Goal: Information Seeking & Learning: Learn about a topic

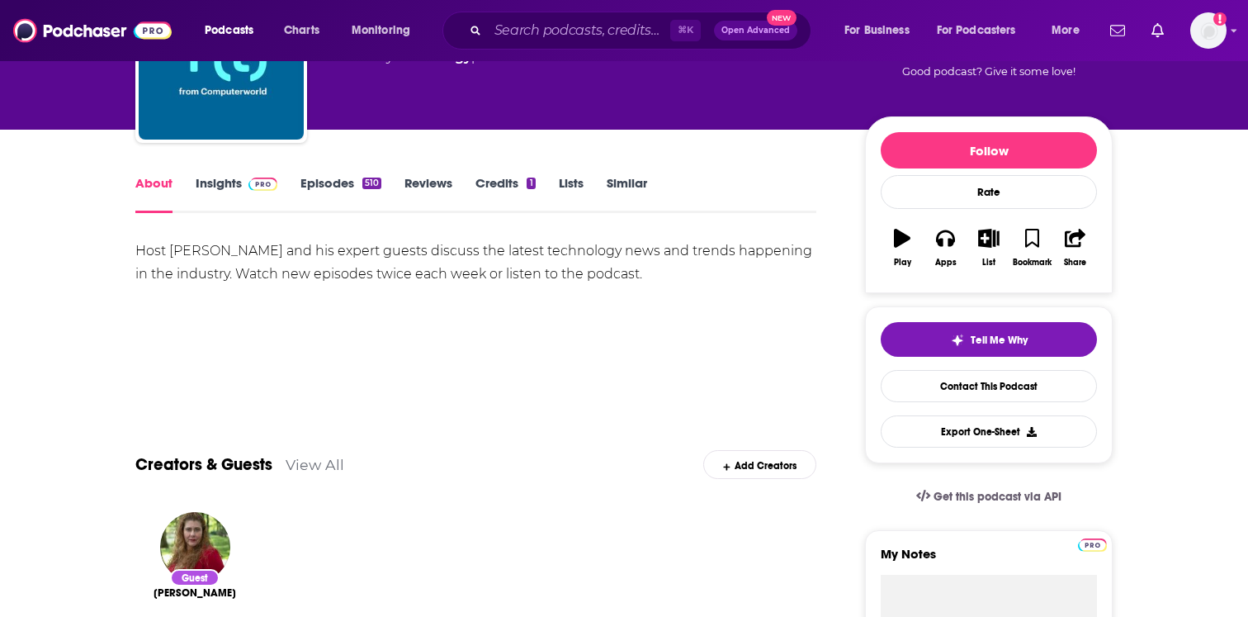
scroll to position [142, 0]
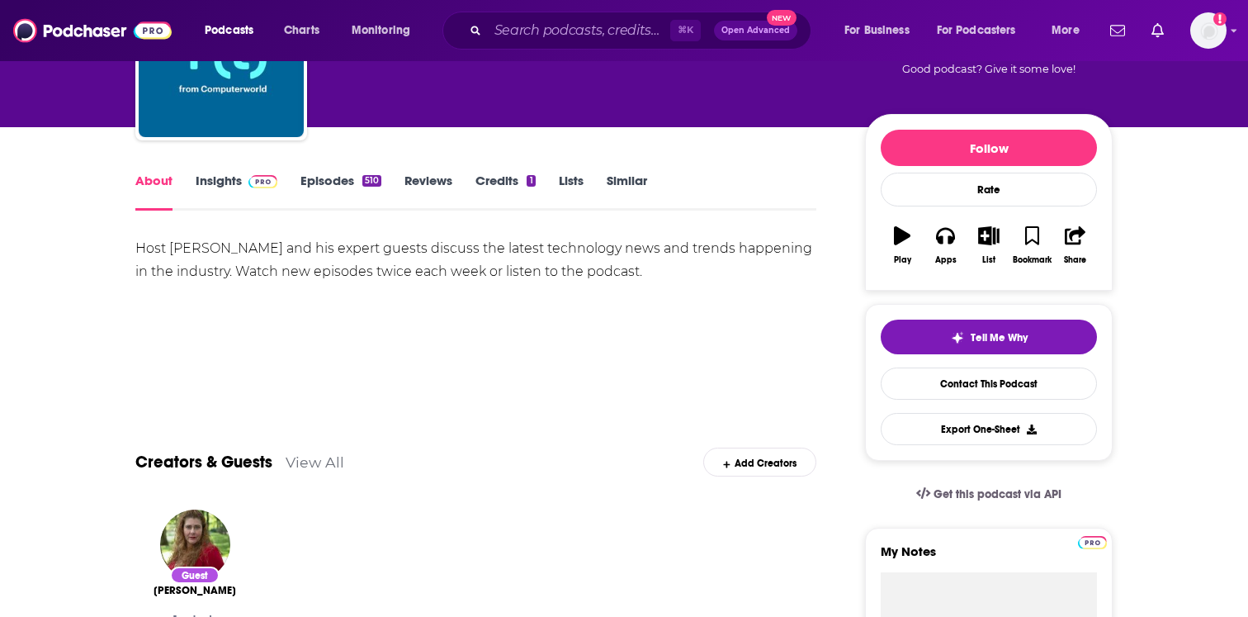
click at [354, 186] on link "Episodes 510" at bounding box center [341, 192] width 81 height 38
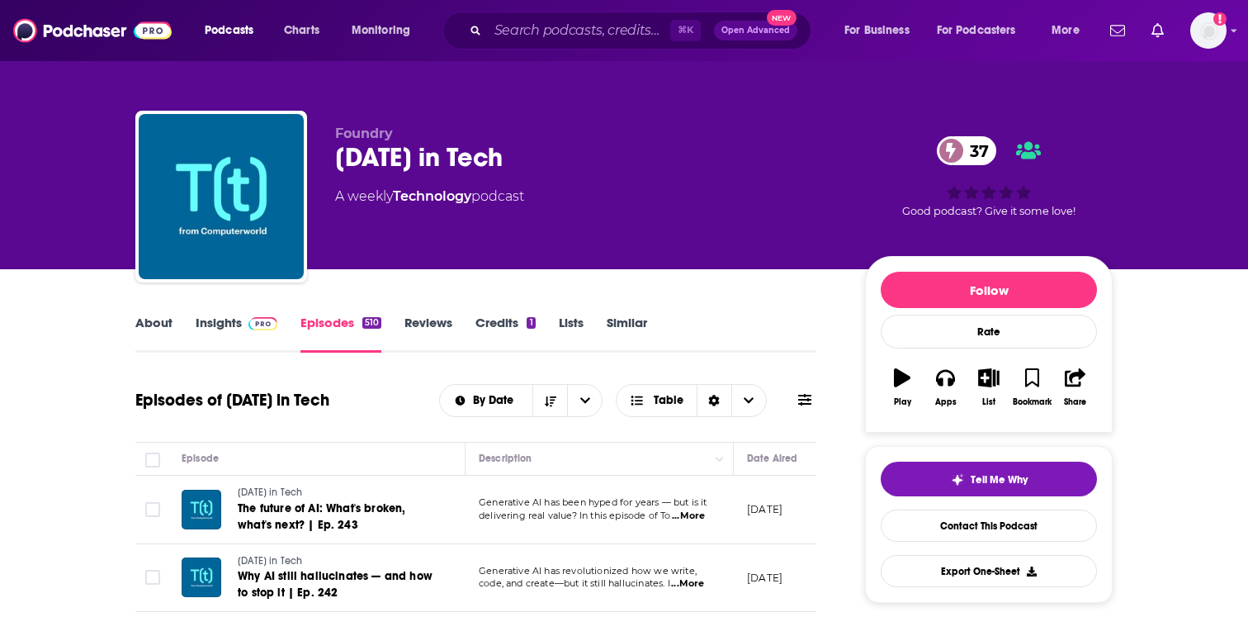
click at [236, 326] on link "Insights" at bounding box center [237, 334] width 82 height 38
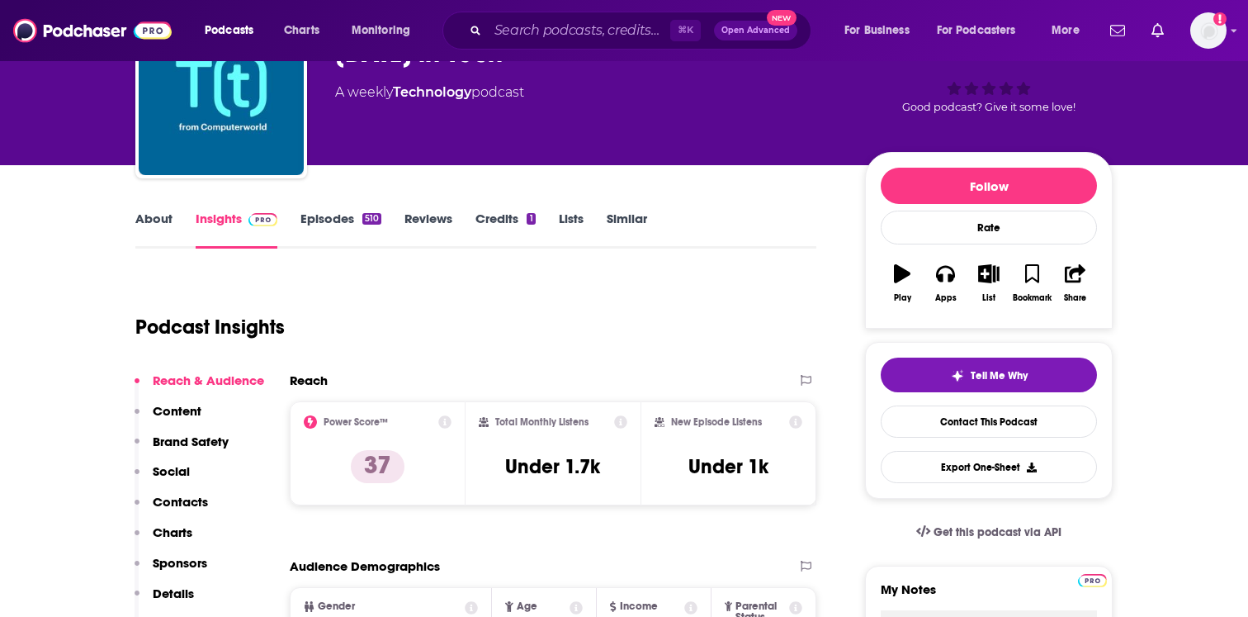
scroll to position [234, 0]
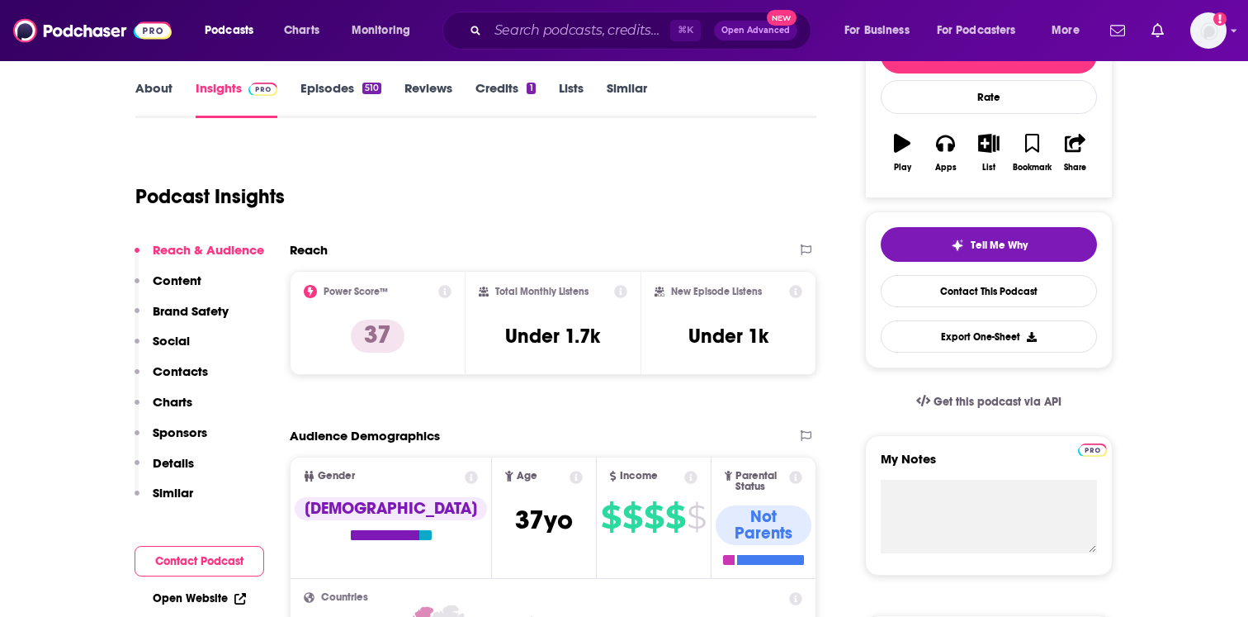
click at [169, 271] on button "Reach & Audience" at bounding box center [200, 257] width 130 height 31
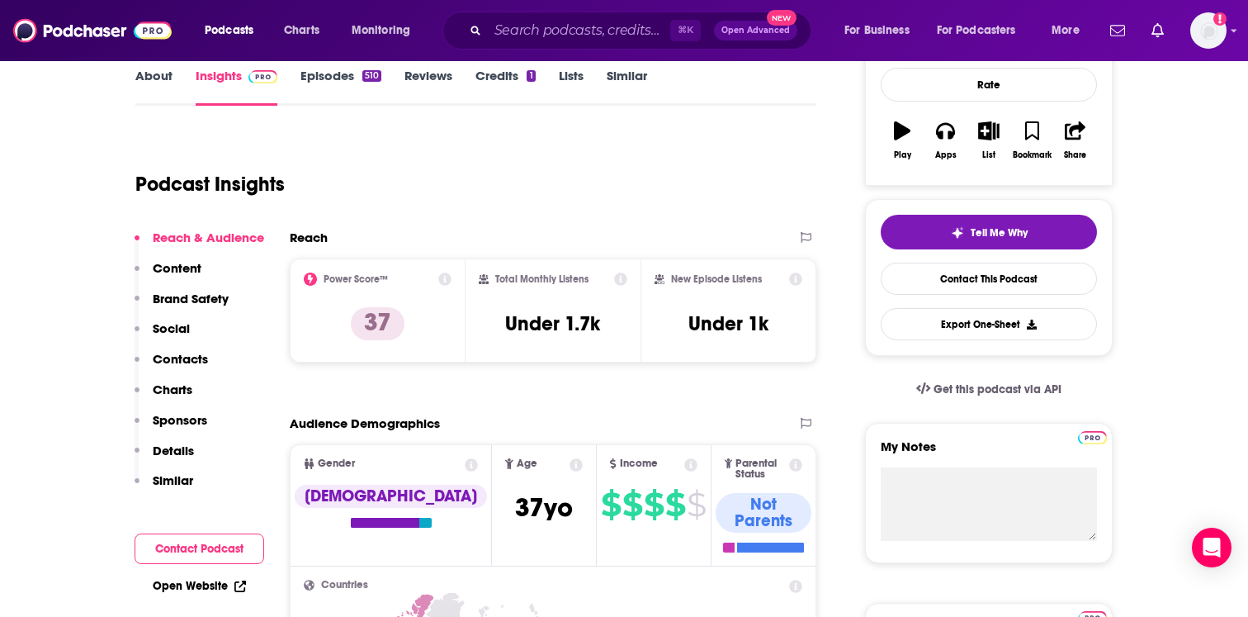
click at [169, 271] on p "Content" at bounding box center [177, 268] width 49 height 16
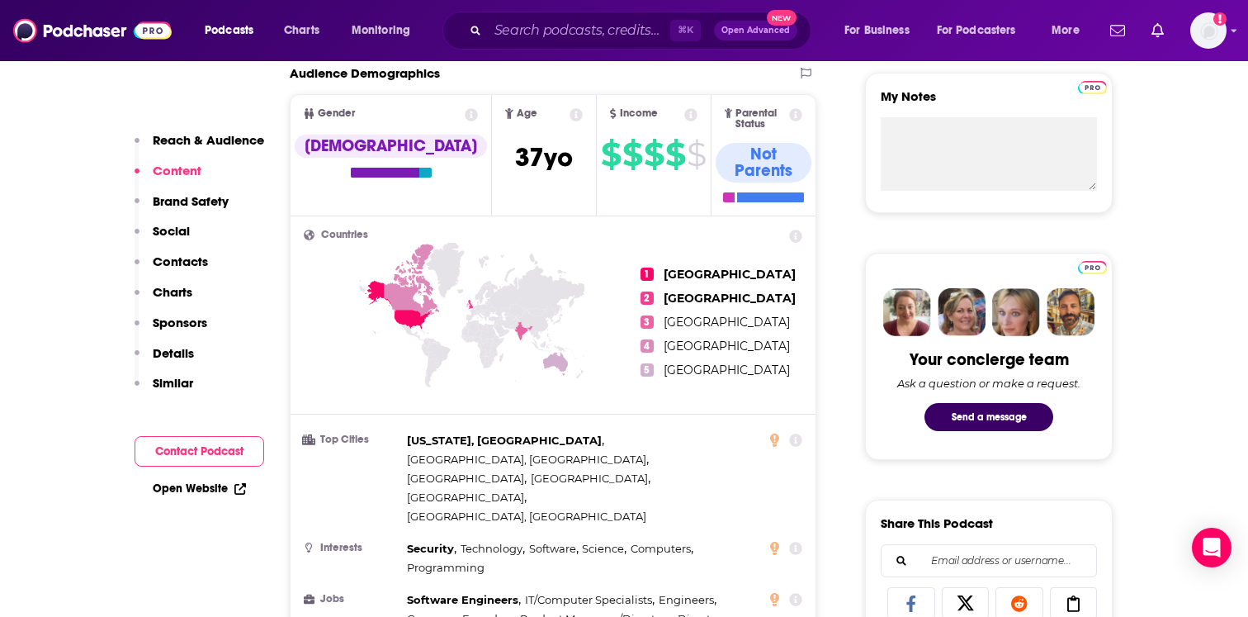
scroll to position [325, 0]
